Goal: Task Accomplishment & Management: Complete application form

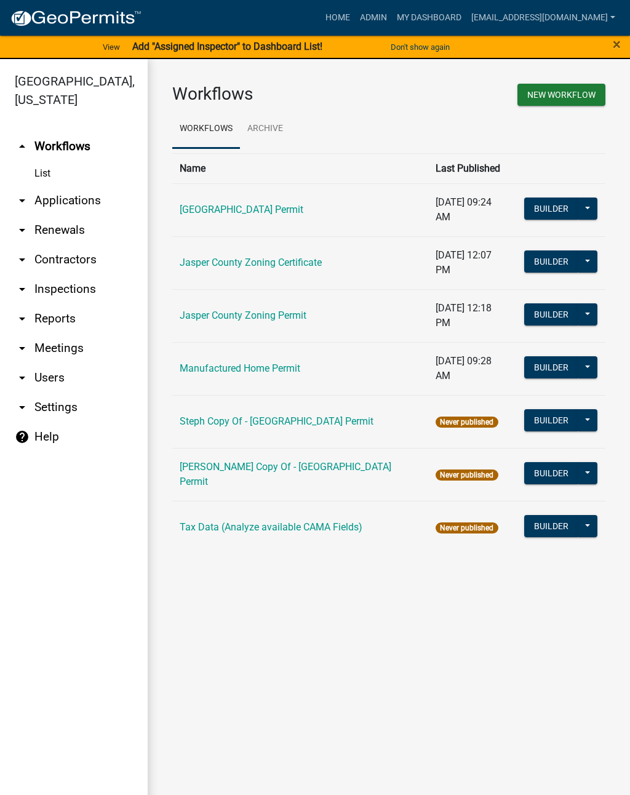
click at [81, 207] on link "arrow_drop_down Applications" at bounding box center [74, 201] width 148 height 30
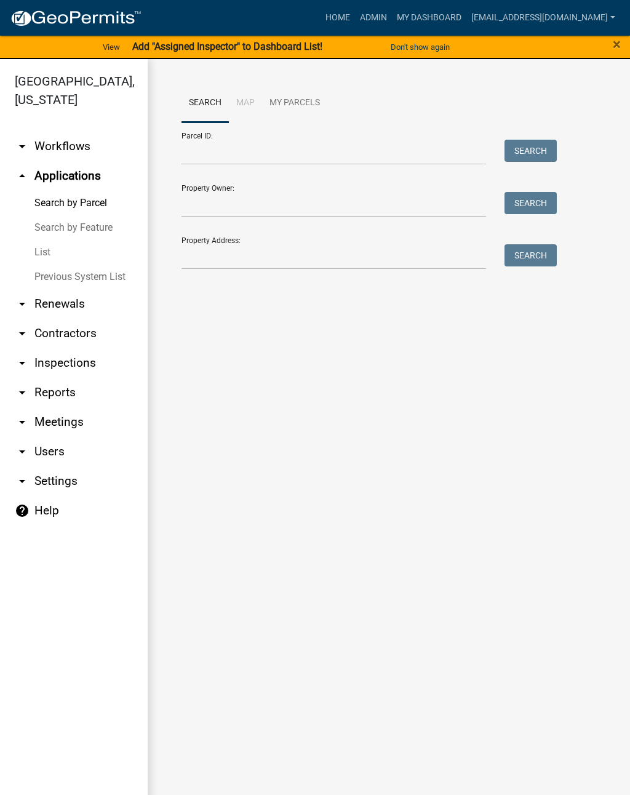
click at [49, 257] on link "List" at bounding box center [74, 252] width 148 height 25
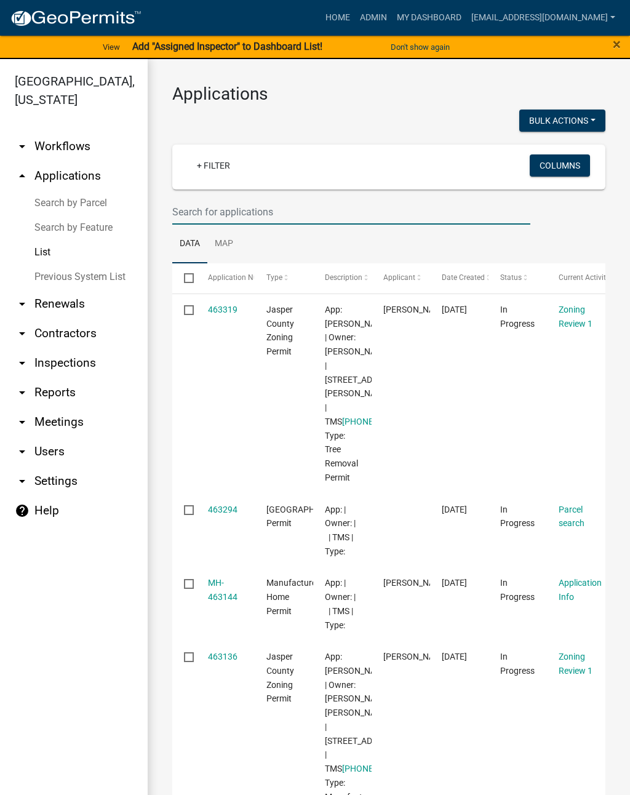
click at [355, 205] on input "text" at bounding box center [351, 211] width 358 height 25
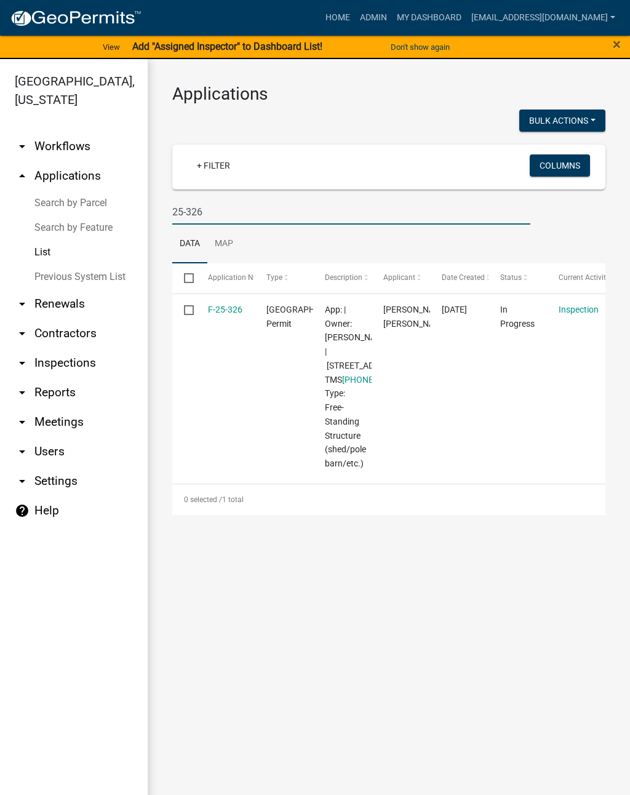
type input "25-326"
click at [226, 311] on link "F-25-326" at bounding box center [225, 309] width 34 height 10
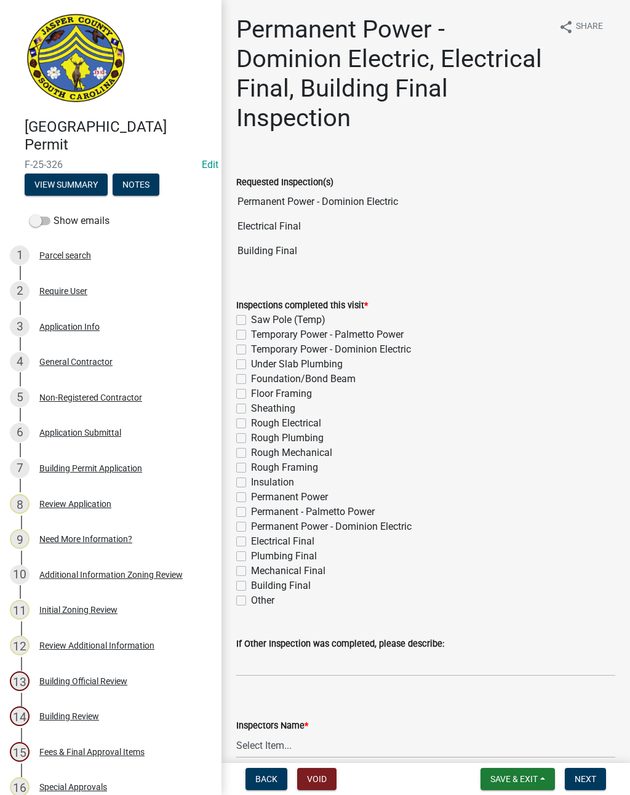
click at [251, 531] on label "Permanent Power - Dominion Electric" at bounding box center [331, 526] width 161 height 15
click at [251, 527] on input "Permanent Power - Dominion Electric" at bounding box center [255, 523] width 8 height 8
checkbox input "true"
checkbox input "false"
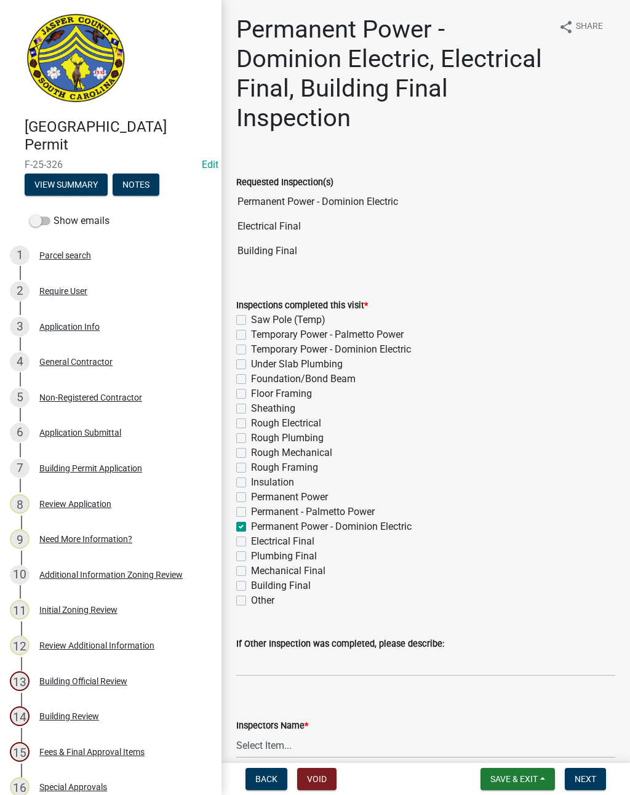
checkbox input "false"
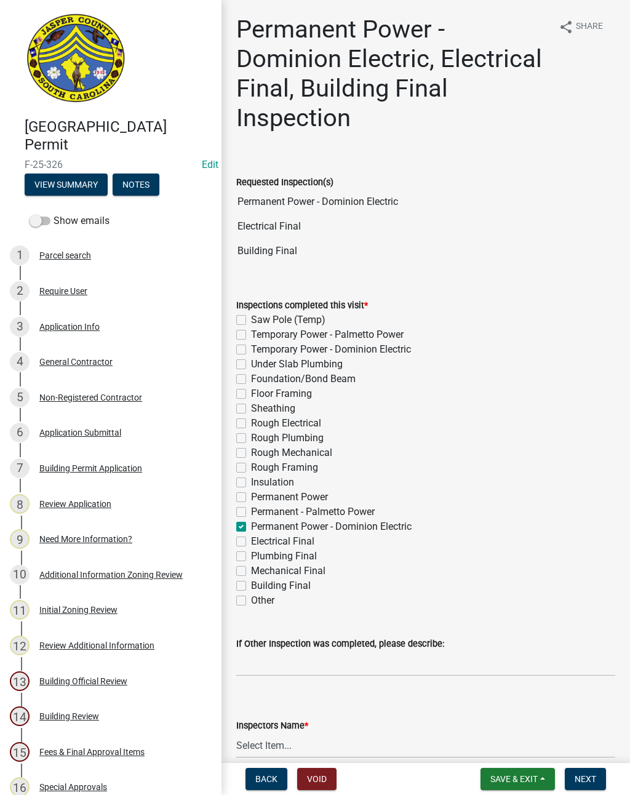
checkbox input "false"
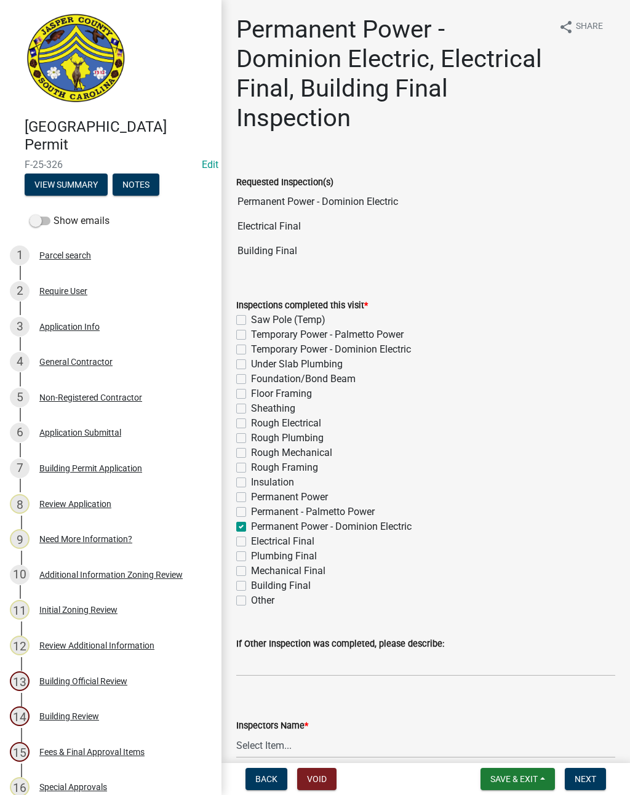
checkbox input "false"
checkbox input "true"
checkbox input "false"
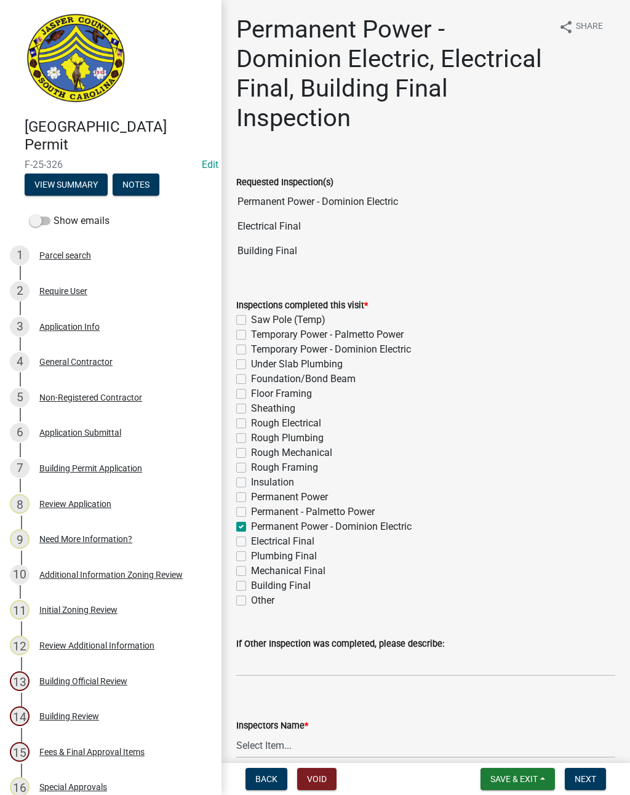
checkbox input "false"
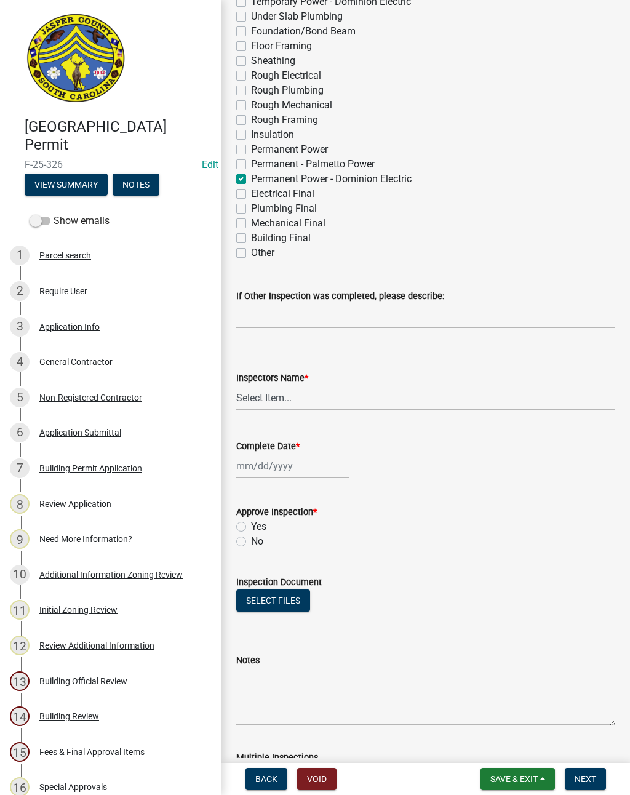
scroll to position [357, 0]
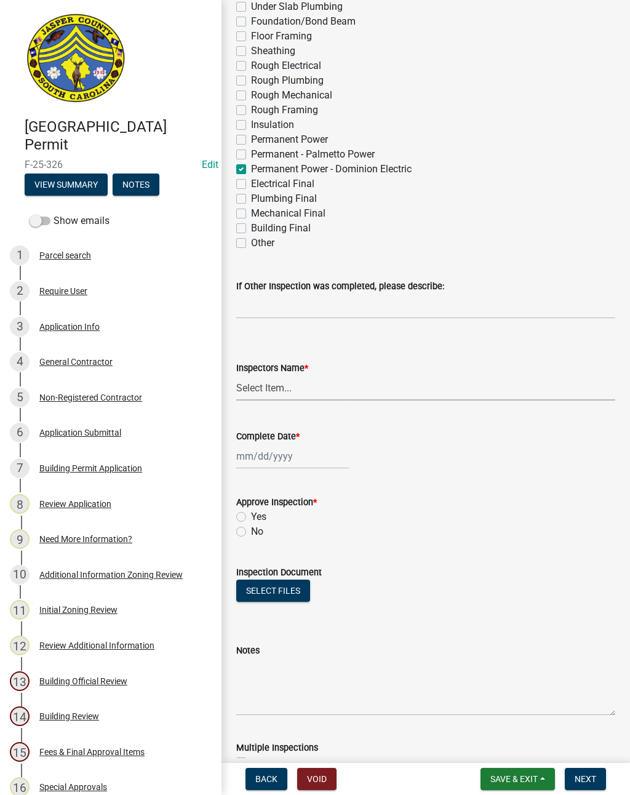
click at [260, 393] on select "Select Item... [EMAIL_ADDRESS][DOMAIN_NAME] ([PERSON_NAME] ) rcampbell ([PERSON…" at bounding box center [425, 387] width 379 height 25
select select "2d9ba1e5-2fdd-4b15-98d0-073dcbeb5880"
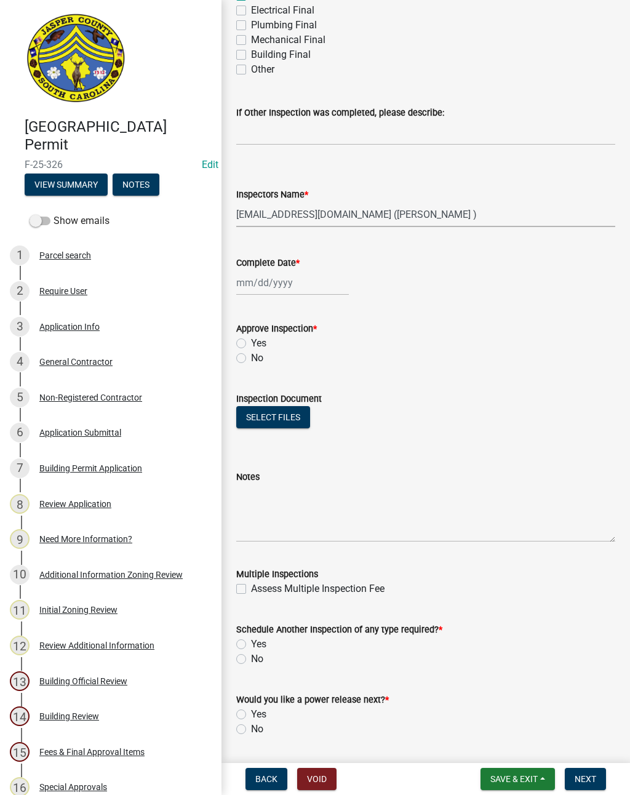
scroll to position [531, 0]
click at [251, 346] on label "Yes" at bounding box center [258, 342] width 15 height 15
click at [251, 343] on input "Yes" at bounding box center [255, 339] width 8 height 8
radio input "true"
click at [287, 284] on div at bounding box center [292, 281] width 113 height 25
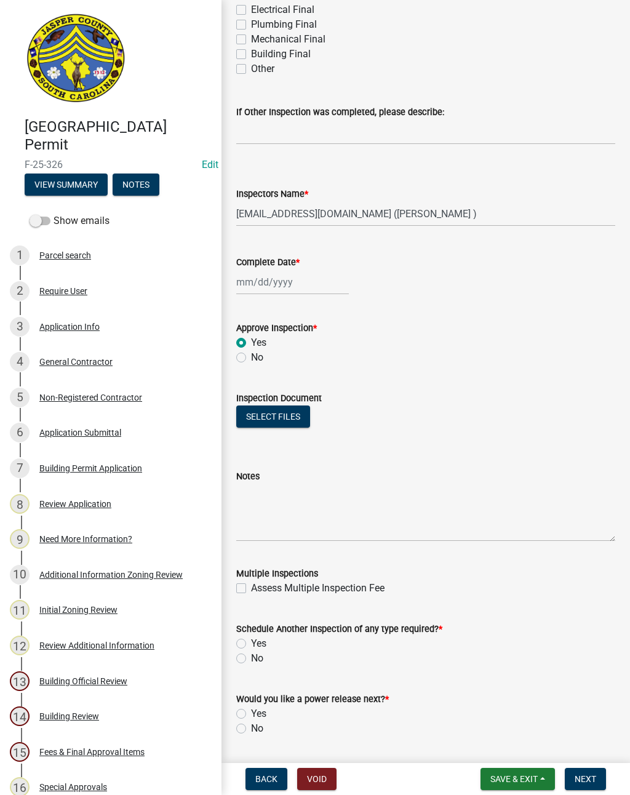
select select "8"
select select "2025"
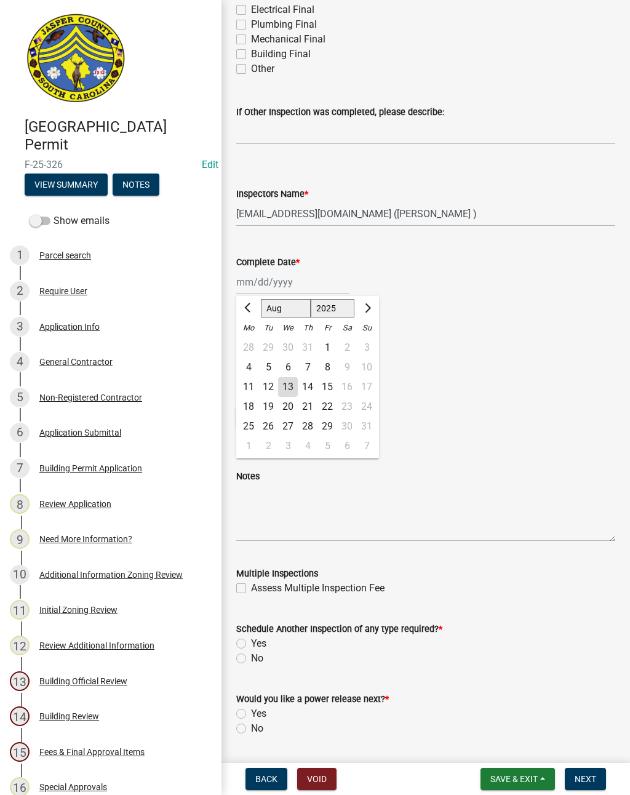
click at [293, 392] on div "13" at bounding box center [288, 387] width 20 height 20
type input "[DATE]"
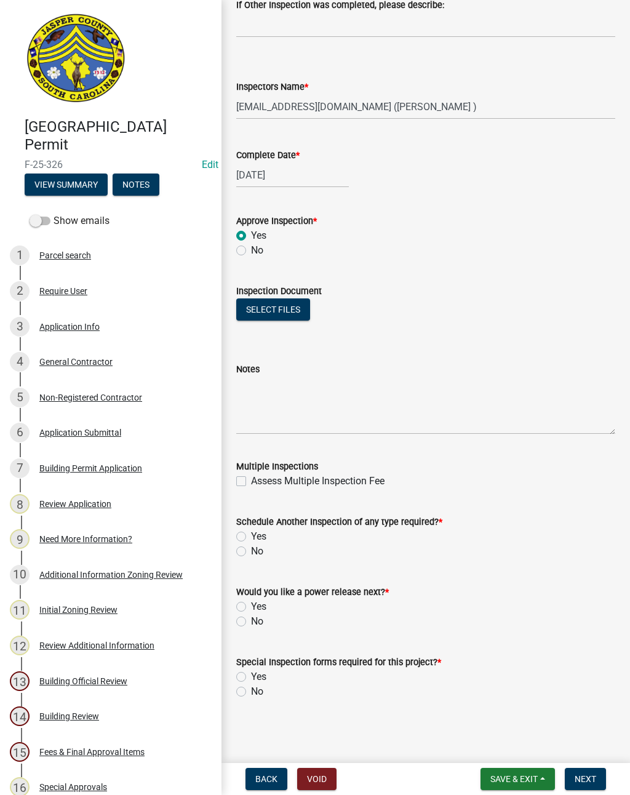
scroll to position [638, 0]
click at [353, 400] on textarea "Notes" at bounding box center [425, 405] width 379 height 58
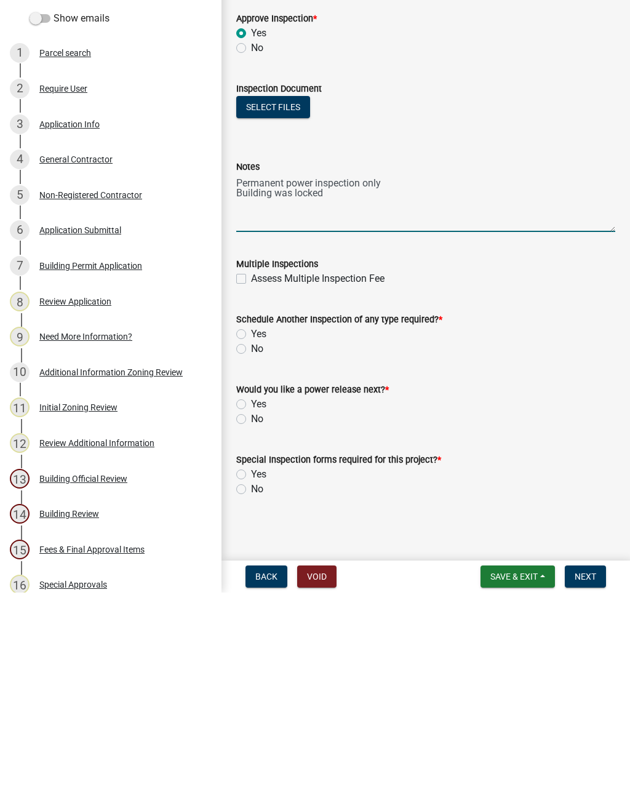
type textarea "Permanent power inspection only Building was locked"
click at [251, 529] on label "Yes" at bounding box center [258, 536] width 15 height 15
click at [251, 529] on input "Yes" at bounding box center [255, 533] width 8 height 8
radio input "true"
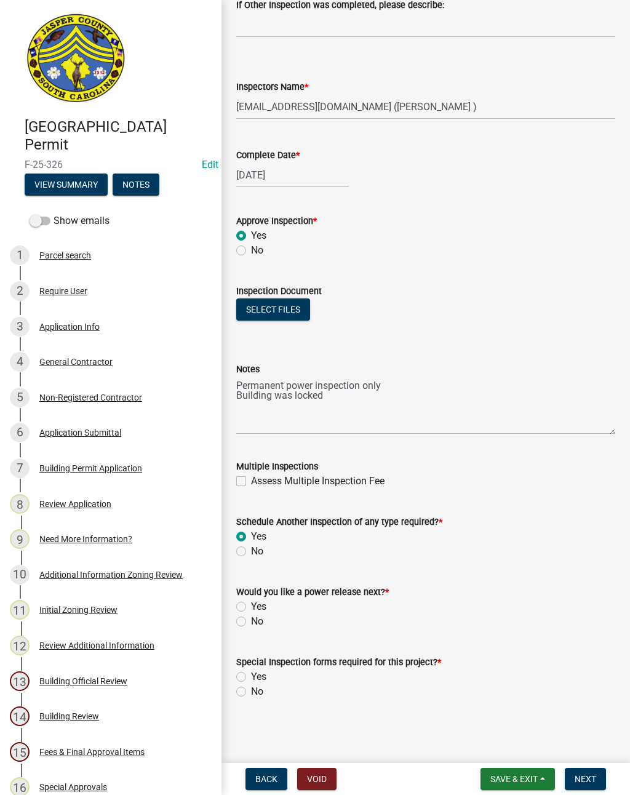
click at [251, 605] on label "Yes" at bounding box center [258, 606] width 15 height 15
click at [251, 605] on input "Yes" at bounding box center [255, 603] width 8 height 8
radio input "true"
click at [251, 694] on label "No" at bounding box center [257, 691] width 12 height 15
click at [251, 692] on input "No" at bounding box center [255, 688] width 8 height 8
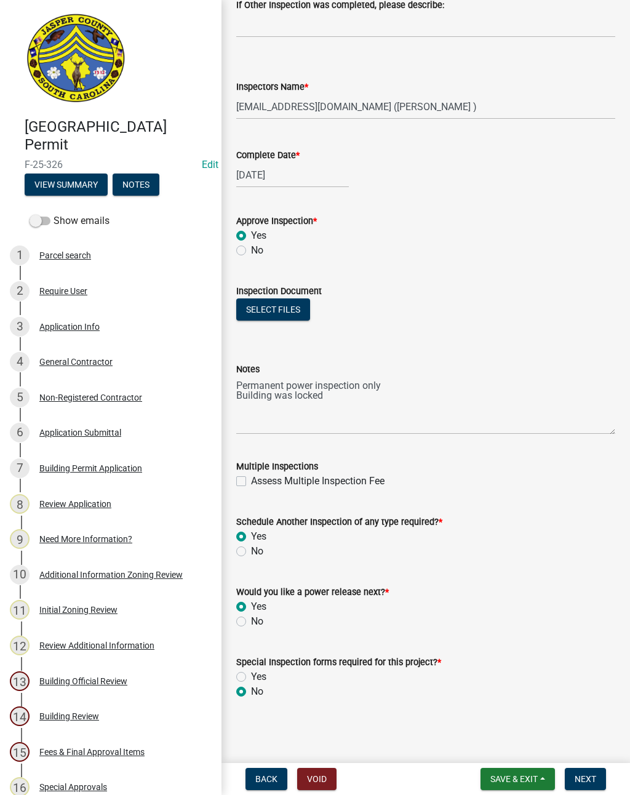
radio input "true"
click at [587, 772] on button "Next" at bounding box center [585, 779] width 41 height 22
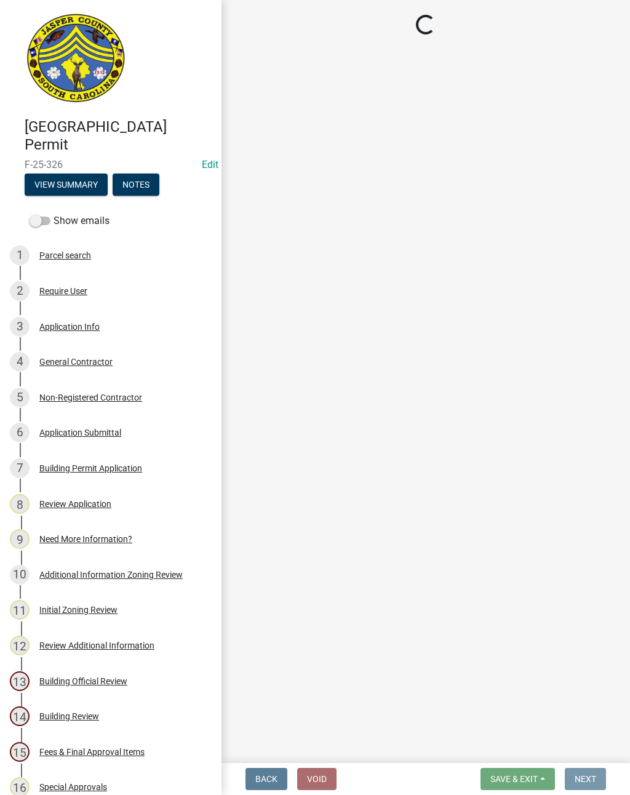
scroll to position [0, 0]
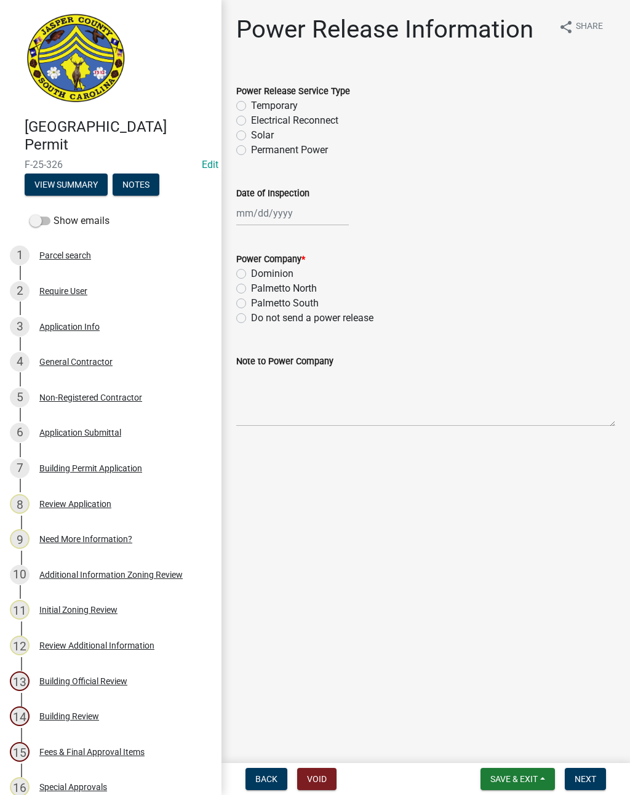
click at [237, 156] on div "Permanent Power" at bounding box center [425, 150] width 379 height 15
click at [251, 153] on label "Permanent Power" at bounding box center [289, 150] width 77 height 15
click at [251, 151] on input "Permanent Power" at bounding box center [255, 147] width 8 height 8
radio input "true"
click at [288, 212] on div at bounding box center [292, 212] width 113 height 25
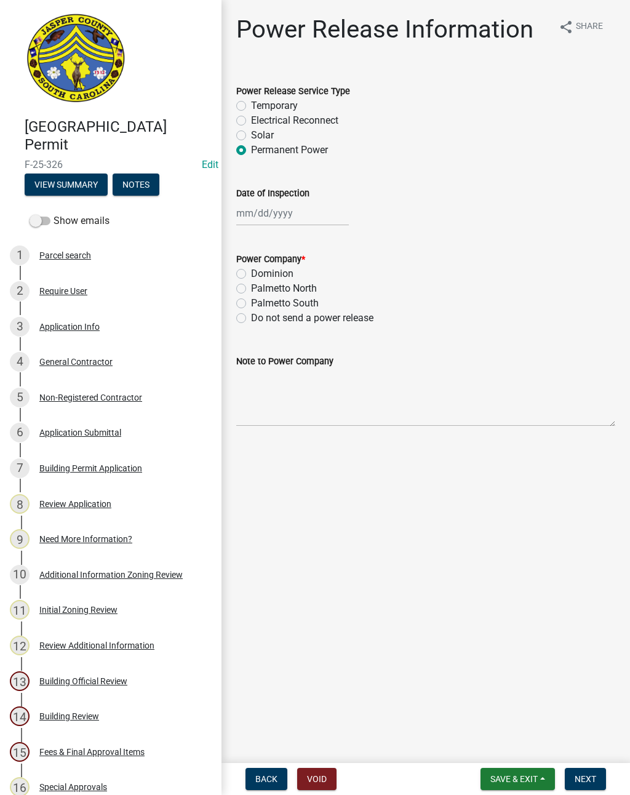
select select "8"
select select "2025"
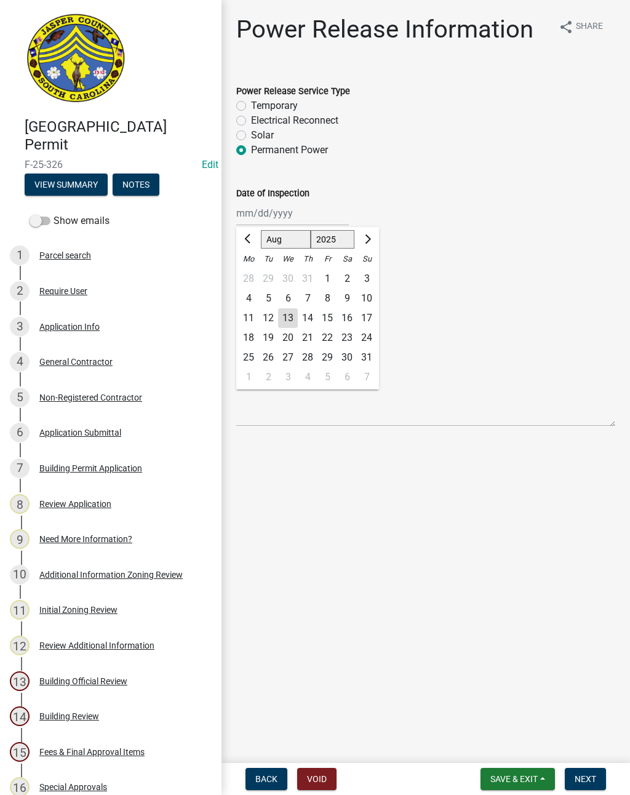
click at [284, 322] on div "13" at bounding box center [288, 318] width 20 height 20
type input "[DATE]"
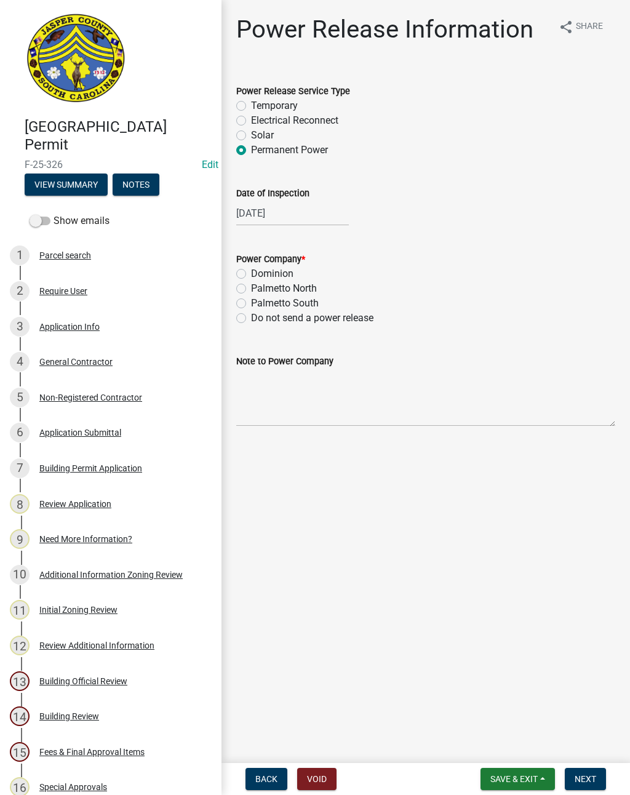
click at [237, 279] on div "Dominion" at bounding box center [425, 273] width 379 height 15
click at [233, 271] on div "Power Company * Dominion Palmetto North Palmetto South Do not send a power rele…" at bounding box center [425, 281] width 397 height 89
click at [251, 272] on label "Dominion" at bounding box center [272, 273] width 42 height 15
click at [251, 272] on input "Dominion" at bounding box center [255, 270] width 8 height 8
radio input "true"
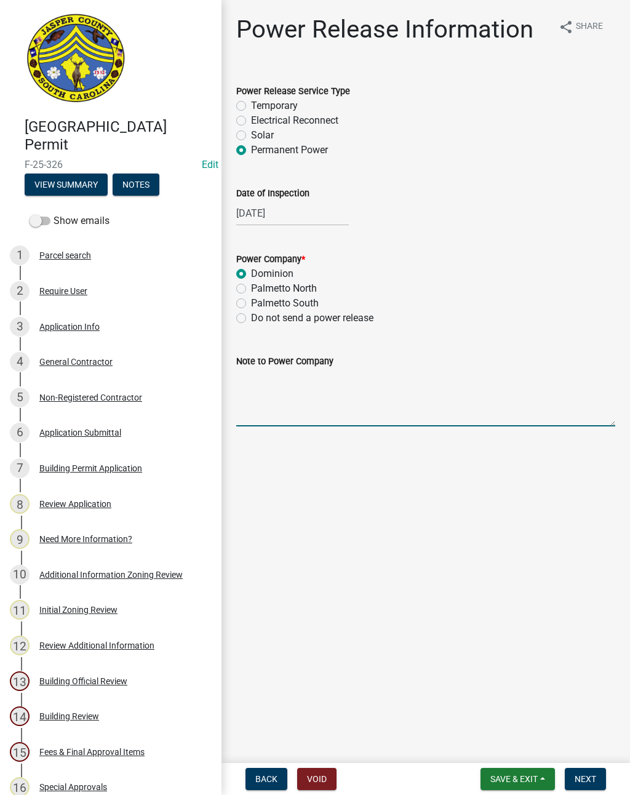
click at [331, 416] on textarea "Note to Power Company" at bounding box center [425, 397] width 379 height 58
type textarea "Power for a 400 amp service for landscape operation"
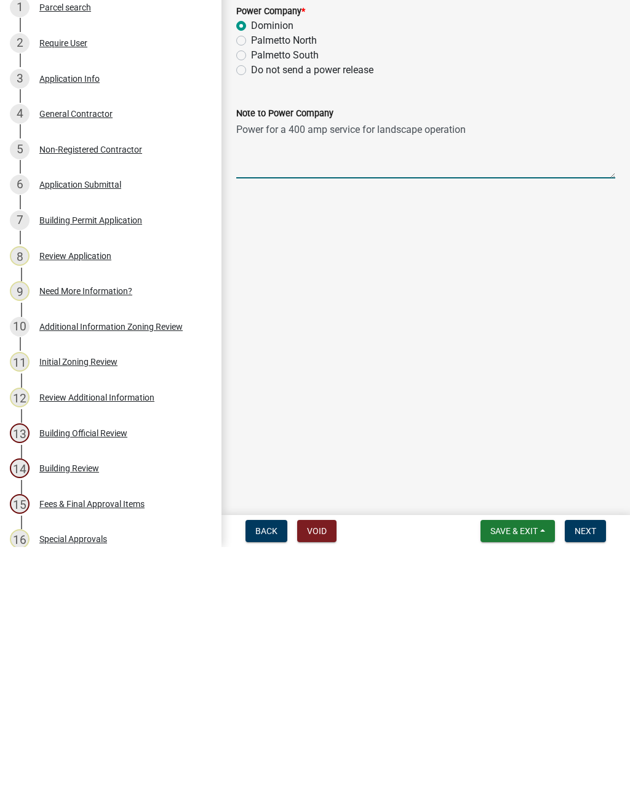
click at [584, 774] on span "Next" at bounding box center [585, 779] width 22 height 10
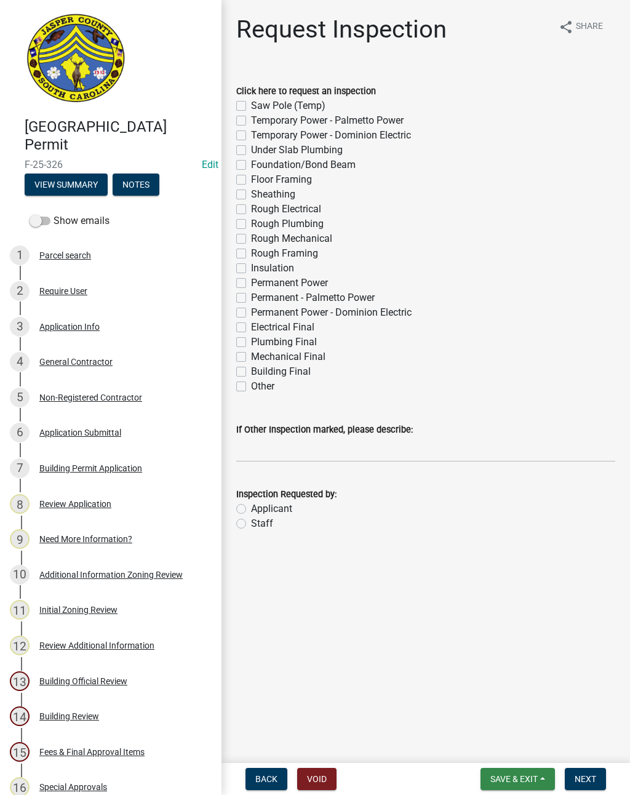
click at [518, 771] on button "Save & Exit" at bounding box center [517, 779] width 74 height 22
click at [504, 749] on button "Save & Exit" at bounding box center [505, 747] width 98 height 30
